Goal: Task Accomplishment & Management: Complete application form

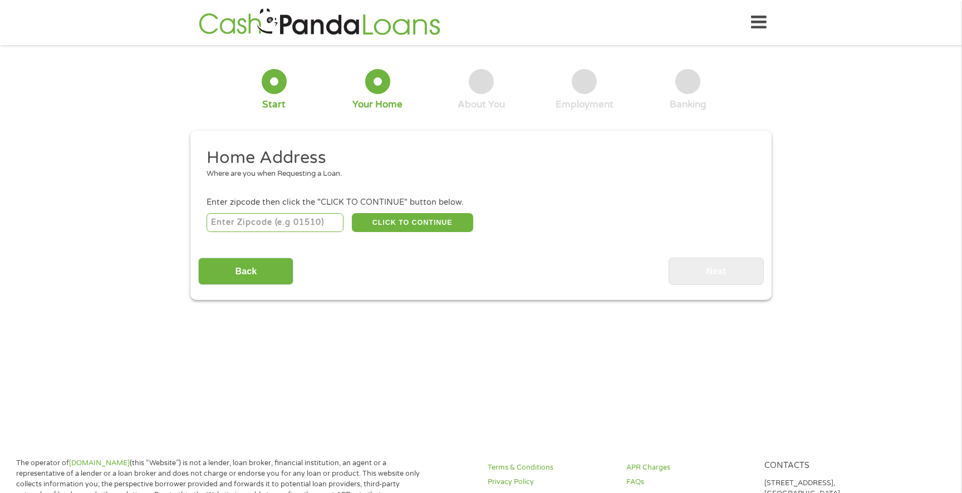
click at [262, 230] on input "number" at bounding box center [276, 222] width 138 height 19
type input "78727"
click at [407, 222] on button "CLICK TO CONTINUE" at bounding box center [412, 222] width 121 height 19
type input "78727"
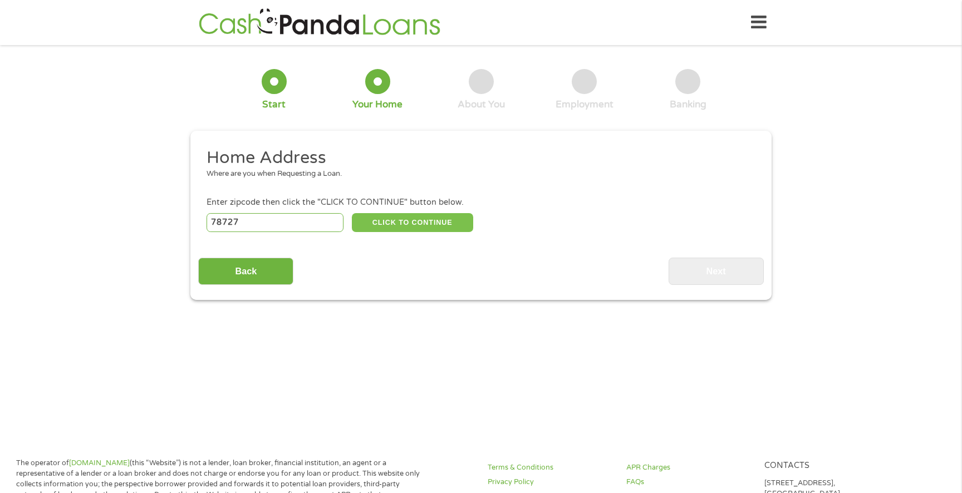
type input "Austin"
select select "[US_STATE]"
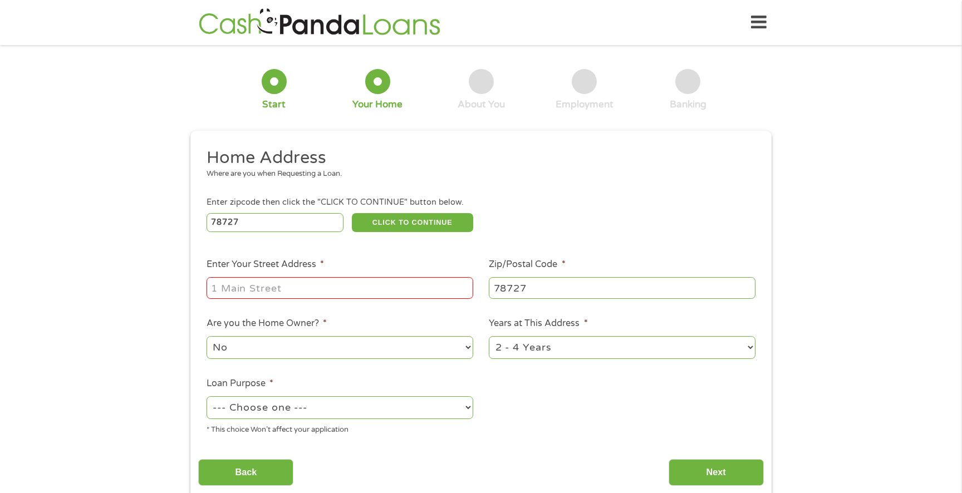
click at [363, 283] on input "Enter Your Street Address *" at bounding box center [340, 287] width 267 height 21
type input "[STREET_ADDRESS]"
click at [542, 350] on select "1 Year or less 1 - 2 Years 2 - 4 Years Over 4 Years" at bounding box center [622, 347] width 267 height 23
select select "60months"
click at [489, 337] on select "1 Year or less 1 - 2 Years 2 - 4 Years Over 4 Years" at bounding box center [622, 347] width 267 height 23
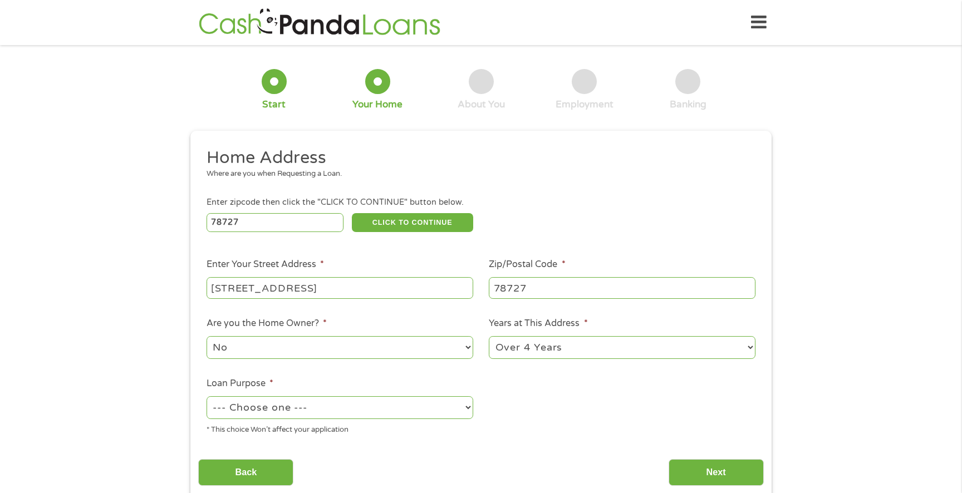
click at [442, 403] on select "--- Choose one --- Pay Bills Debt Consolidation Home Improvement Major Purchase…" at bounding box center [340, 407] width 267 height 23
select select "shorttermcash"
click at [207, 397] on select "--- Choose one --- Pay Bills Debt Consolidation Home Improvement Major Purchase…" at bounding box center [340, 407] width 267 height 23
click at [729, 478] on input "Next" at bounding box center [716, 472] width 95 height 27
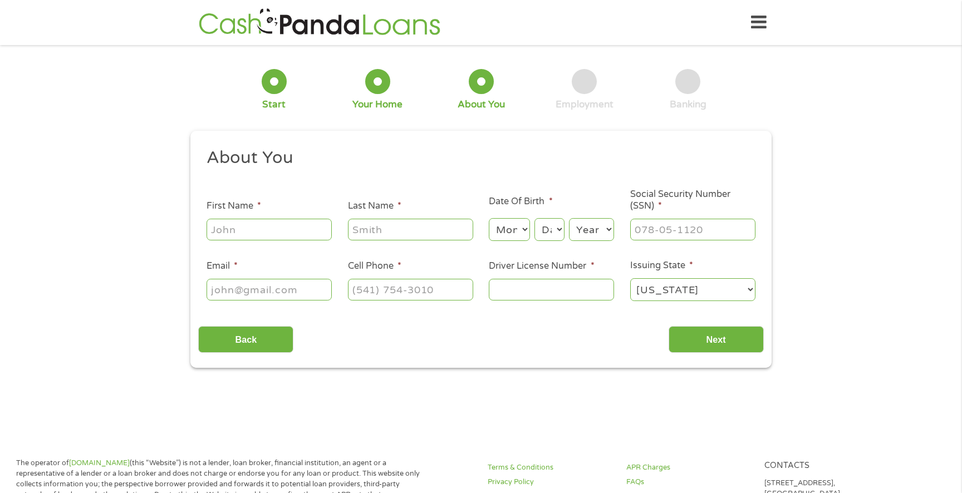
click at [229, 224] on input "First Name *" at bounding box center [269, 229] width 125 height 21
click at [229, 225] on input "First Name *" at bounding box center [269, 229] width 125 height 21
type input "Sandeep"
type input "[PERSON_NAME]"
click at [517, 218] on div "Month Month 1 2 3 4 5 6 7 8 9 10 11 12" at bounding box center [509, 230] width 41 height 27
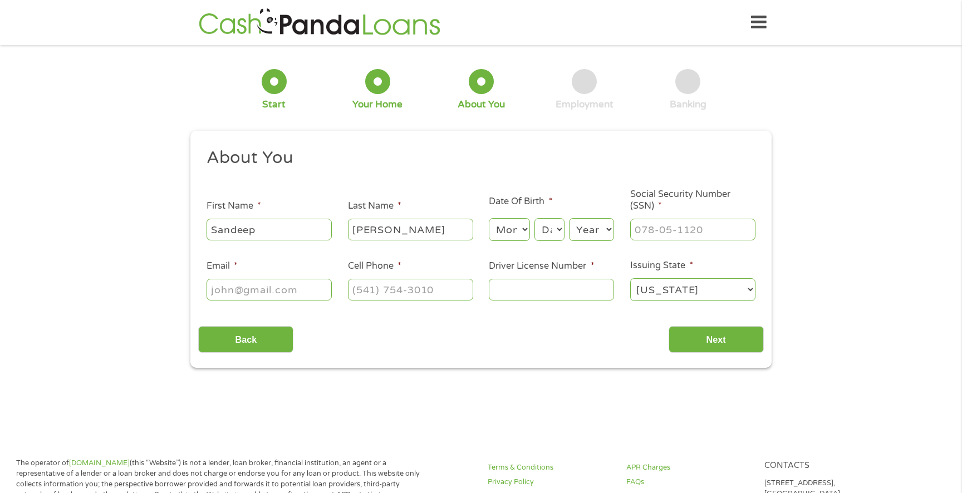
click at [514, 241] on select "Month 1 2 3 4 5 6 7 8 9 10 11 12" at bounding box center [509, 229] width 41 height 23
select select "9"
click at [489, 219] on select "Month 1 2 3 4 5 6 7 8 9 10 11 12" at bounding box center [509, 229] width 41 height 23
click at [553, 235] on select "Day 1 2 3 4 5 6 7 8 9 10 11 12 13 14 15 16 17 18 19 20 21 22 23 24 25 26 27 28 …" at bounding box center [549, 229] width 30 height 23
select select "13"
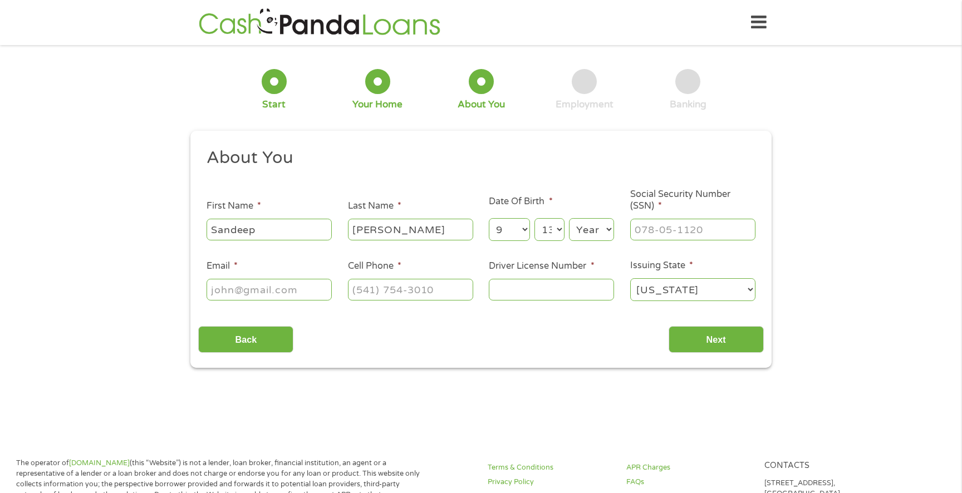
click at [534, 219] on select "Day 1 2 3 4 5 6 7 8 9 10 11 12 13 14 15 16 17 18 19 20 21 22 23 24 25 26 27 28 …" at bounding box center [549, 229] width 30 height 23
click at [590, 236] on select "Year [DATE] 2006 2005 2004 2003 2002 2001 2000 1999 1998 1997 1996 1995 1994 19…" at bounding box center [591, 229] width 45 height 23
select select "1988"
click at [569, 219] on select "Year [DATE] 2006 2005 2004 2003 2002 2001 2000 1999 1998 1997 1996 1995 1994 19…" at bounding box center [591, 229] width 45 height 23
click at [660, 224] on input "___-__-____" at bounding box center [692, 229] width 125 height 21
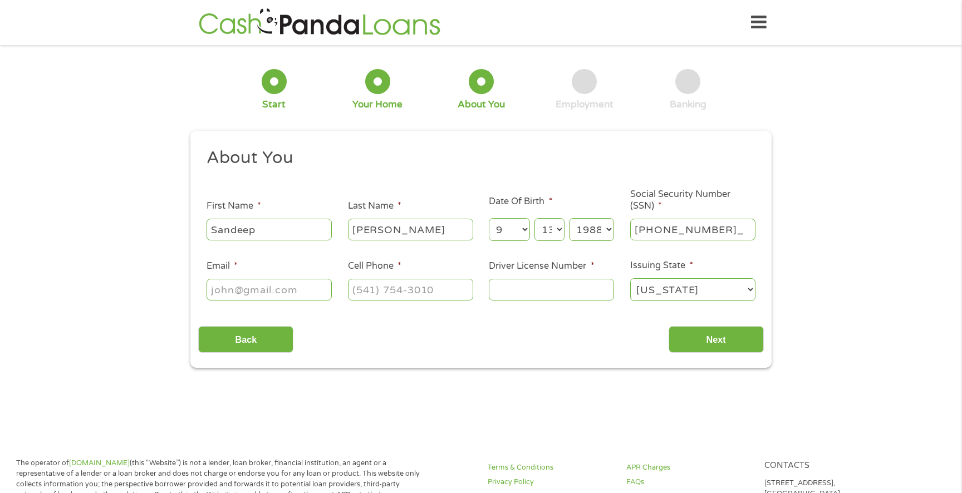
type input "693-94-7091"
type input "[EMAIL_ADDRESS][DOMAIN_NAME]"
type input "[PHONE_NUMBER]"
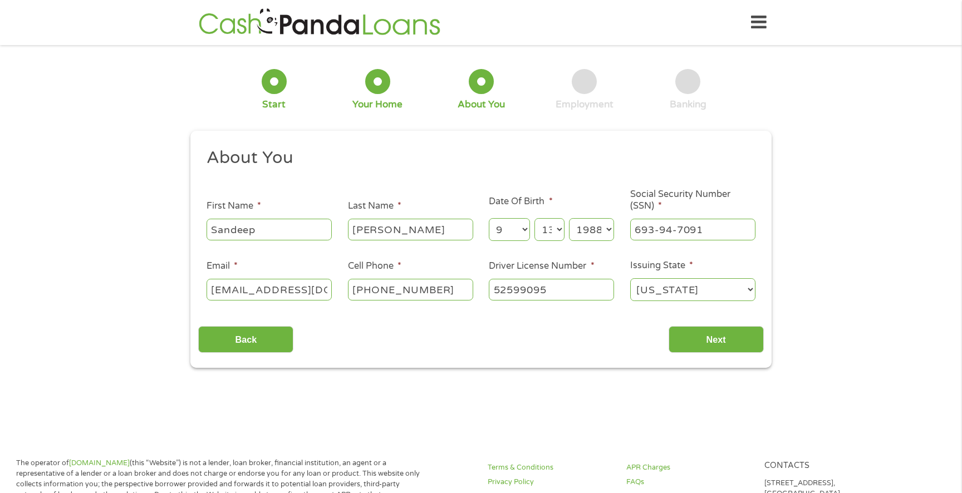
type input "52599095"
click at [701, 326] on div "Back Next" at bounding box center [480, 335] width 565 height 35
click at [702, 339] on input "Next" at bounding box center [716, 339] width 95 height 27
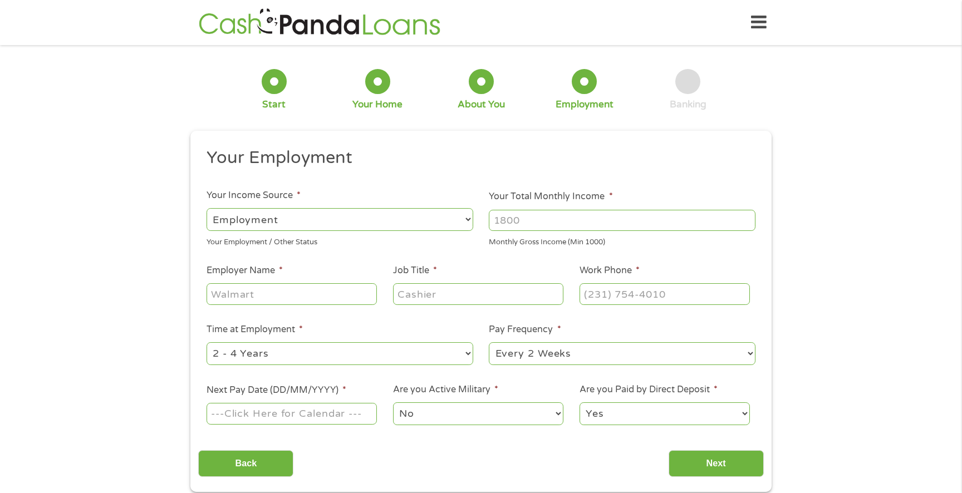
click at [537, 223] on input "Your Total Monthly Income *" at bounding box center [622, 220] width 267 height 21
type input "7100"
click at [309, 300] on input "Employer Name *" at bounding box center [292, 293] width 170 height 21
type input "Skilltune Technologies"
type input "Software Engineer"
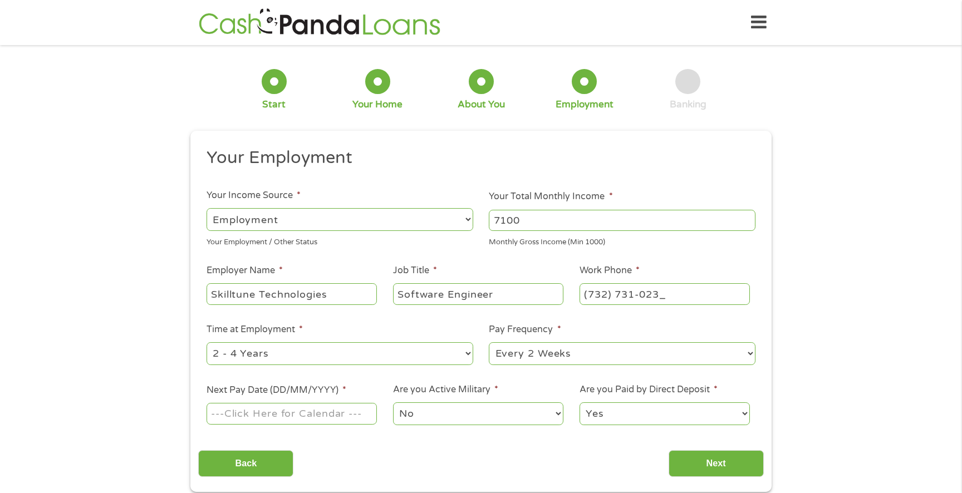
type input "[PHONE_NUMBER]"
click at [302, 355] on select "--- Choose one --- 1 Year or less 1 - 2 Years 2 - 4 Years Over 4 Years" at bounding box center [340, 353] width 267 height 23
select select "12months"
click at [207, 342] on select "--- Choose one --- 1 Year or less 1 - 2 Years 2 - 4 Years Over 4 Years" at bounding box center [340, 353] width 267 height 23
click at [556, 356] on select "--- Choose one --- Every 2 Weeks Every Week Monthly Semi-Monthly" at bounding box center [622, 353] width 267 height 23
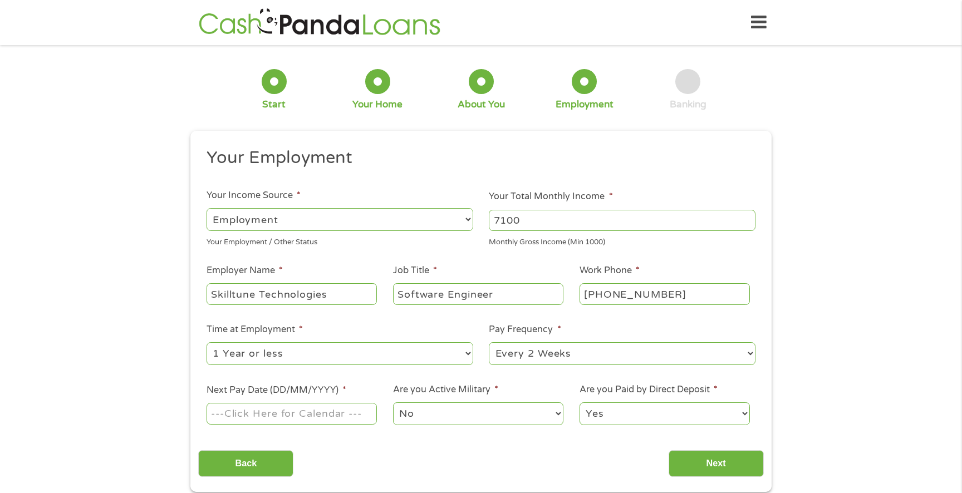
select select "monthly"
click at [489, 342] on select "--- Choose one --- Every 2 Weeks Every Week Monthly Semi-Monthly" at bounding box center [622, 353] width 267 height 23
click at [332, 426] on div at bounding box center [292, 414] width 170 height 26
click at [332, 420] on input "Next Pay Date (DD/MM/YYYY) *" at bounding box center [292, 413] width 170 height 21
type input "[DATE]"
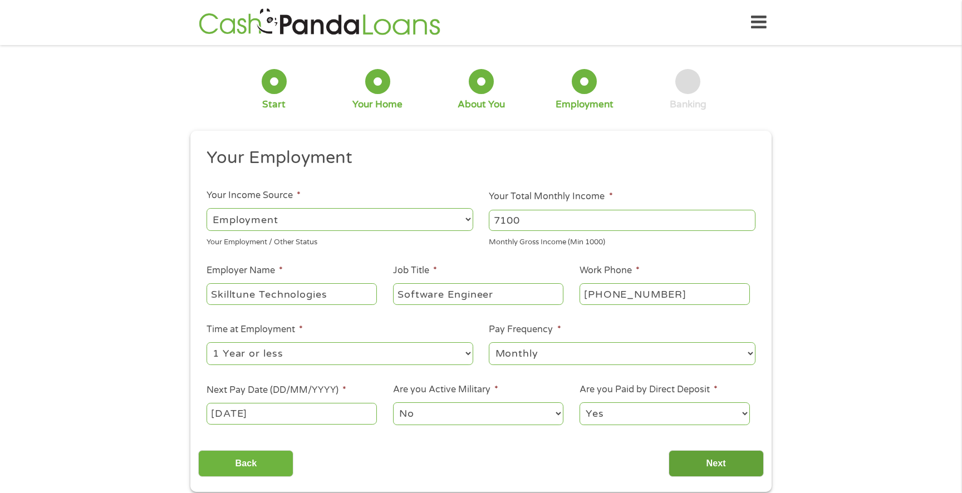
click at [717, 463] on input "Next" at bounding box center [716, 463] width 95 height 27
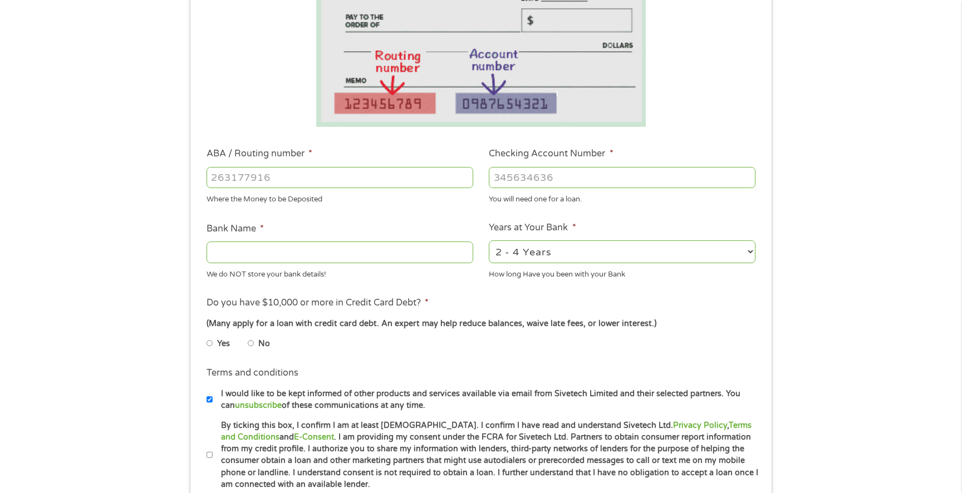
scroll to position [189, 0]
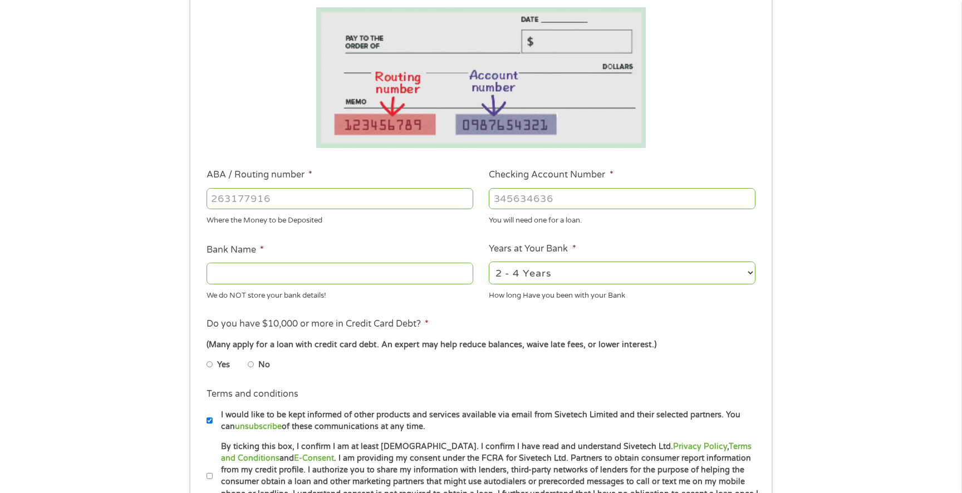
click at [250, 198] on input "ABA / Routing number *" at bounding box center [340, 198] width 267 height 21
type input "111000025"
type input "BANK OF AMERICA NA"
type input "111000025"
click at [585, 204] on input "Checking Account Number *" at bounding box center [622, 198] width 267 height 21
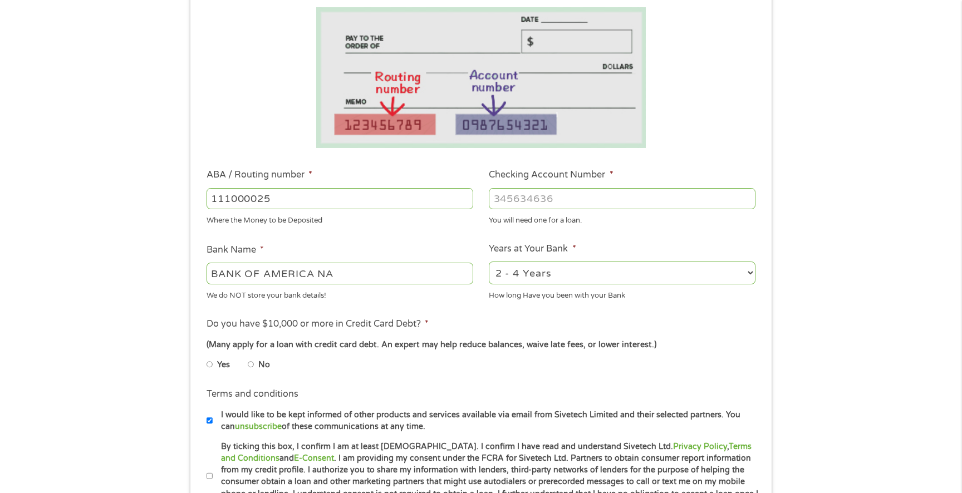
click at [585, 204] on input "Checking Account Number *" at bounding box center [622, 198] width 267 height 21
click at [553, 203] on input "Checking Account Number *" at bounding box center [622, 198] width 267 height 21
click at [553, 202] on input "Checking Account Number *" at bounding box center [622, 198] width 267 height 21
paste input "4"
type input "488134619374"
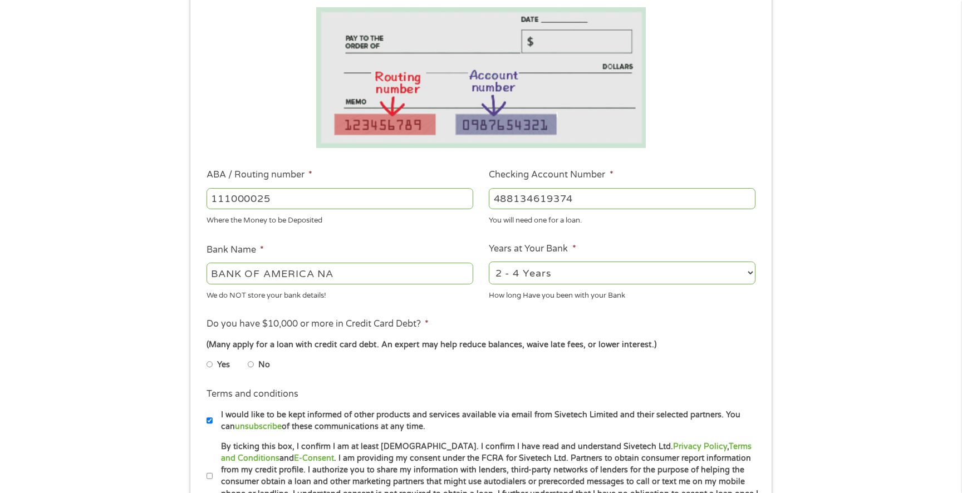
click at [573, 276] on select "2 - 4 Years 6 - 12 Months 1 - 2 Years Over 4 Years" at bounding box center [622, 273] width 267 height 23
select select "60months"
click at [489, 262] on select "2 - 4 Years 6 - 12 Months 1 - 2 Years Over 4 Years" at bounding box center [622, 273] width 267 height 23
click at [250, 367] on input "No" at bounding box center [251, 365] width 7 height 18
radio input "true"
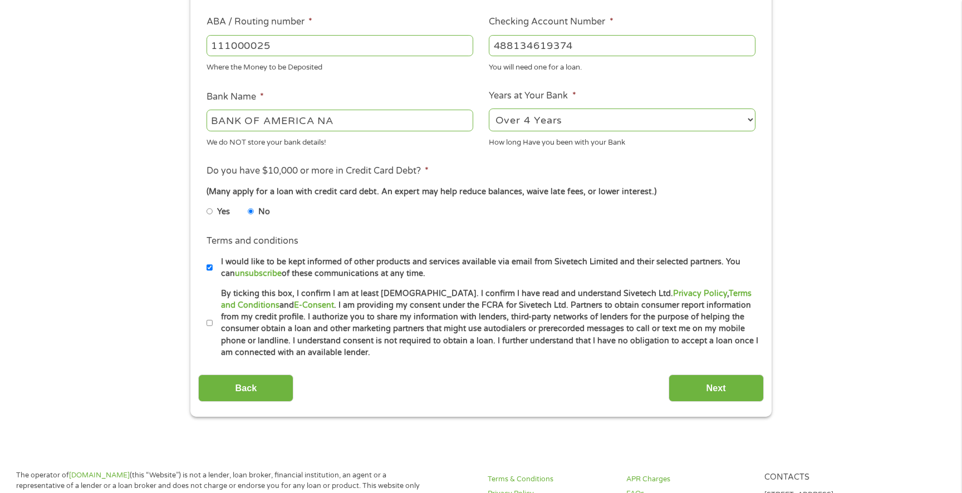
scroll to position [349, 0]
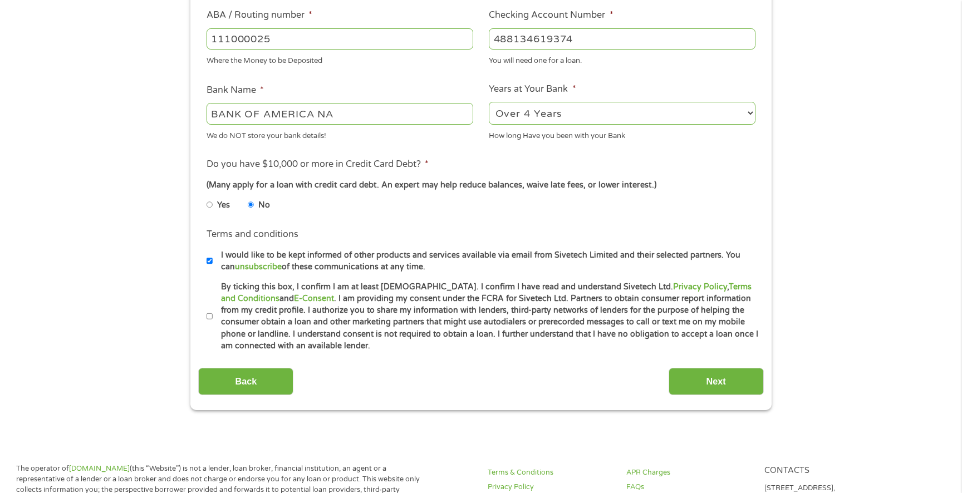
click at [210, 317] on input "By ticking this box, I confirm I am at least [DEMOGRAPHIC_DATA]. I confirm I ha…" at bounding box center [210, 317] width 7 height 18
checkbox input "true"
click at [720, 368] on input "Next" at bounding box center [716, 381] width 95 height 27
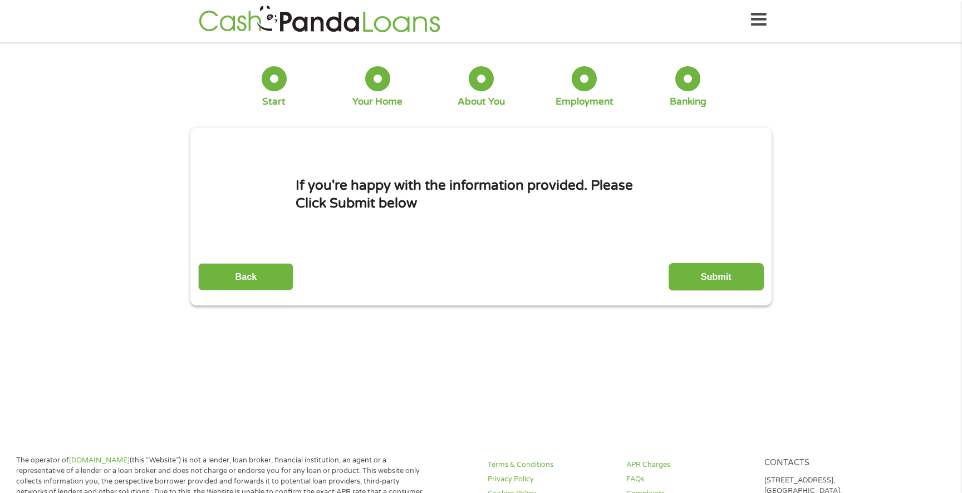
scroll to position [0, 0]
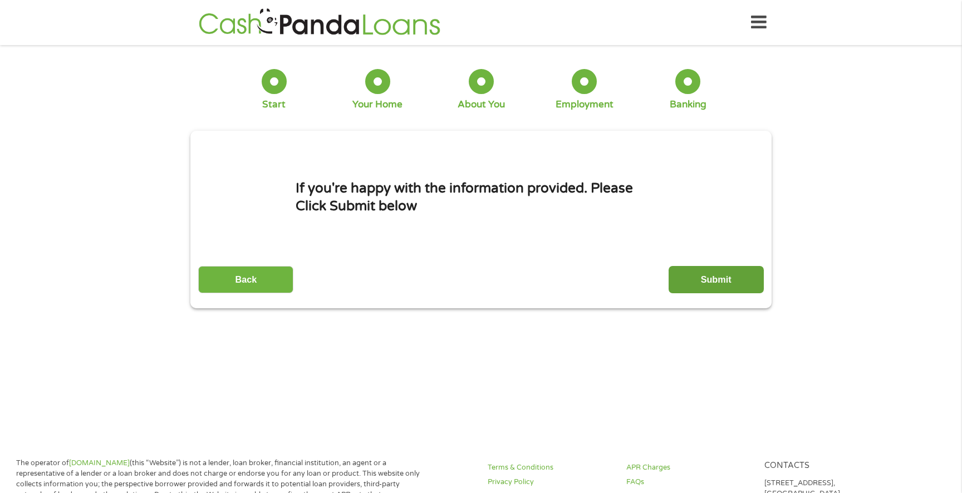
click at [719, 288] on input "Submit" at bounding box center [716, 279] width 95 height 27
